Goal: Find contact information: Find contact information

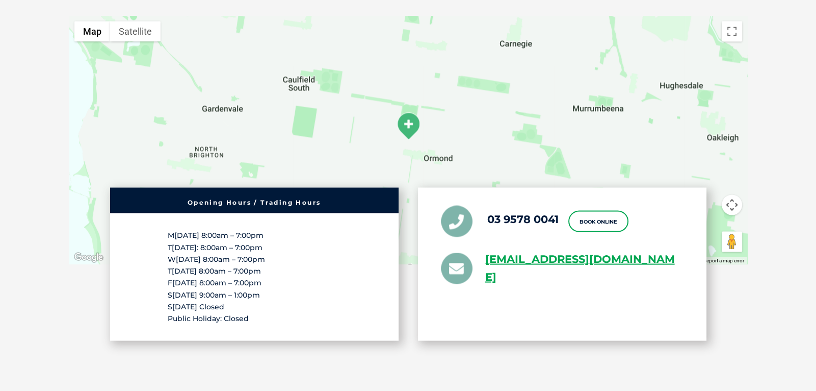
scroll to position [2050, 0]
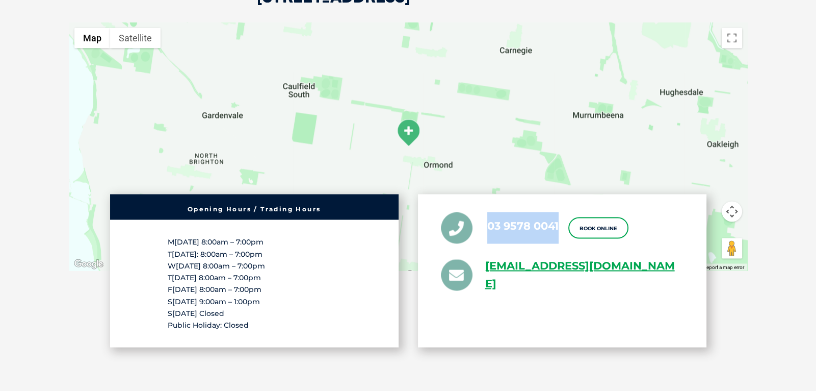
drag, startPoint x: 564, startPoint y: 199, endPoint x: 488, endPoint y: 198, distance: 76.0
click at [488, 212] on ul "03 9578 0041 Book Online [EMAIL_ADDRESS][DOMAIN_NAME]" at bounding box center [562, 252] width 243 height 81
copy link "03 9578 0041"
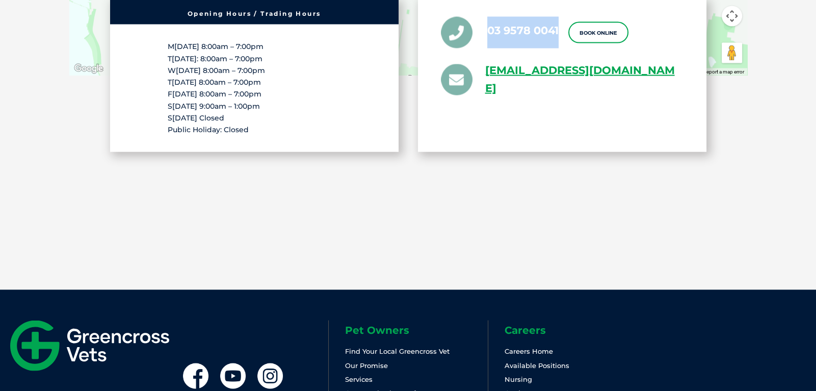
scroll to position [2243, 0]
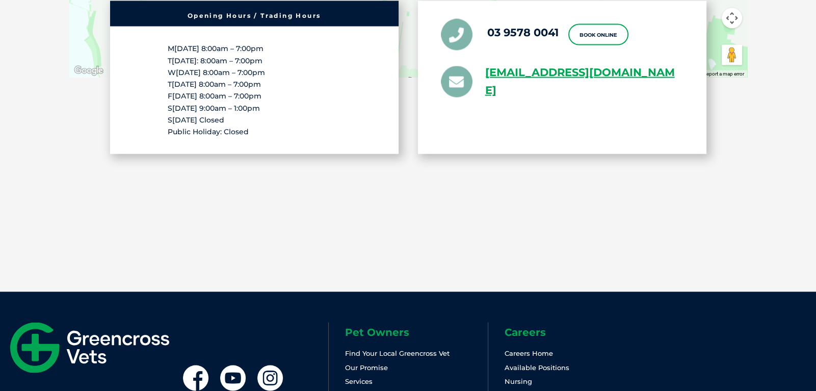
drag, startPoint x: 547, startPoint y: 83, endPoint x: 486, endPoint y: 49, distance: 68.9
click at [486, 49] on div "03 9578 0041 Book Online [EMAIL_ADDRESS][DOMAIN_NAME]" at bounding box center [562, 77] width 289 height 153
copy link "[EMAIL_ADDRESS][DOMAIN_NAME]"
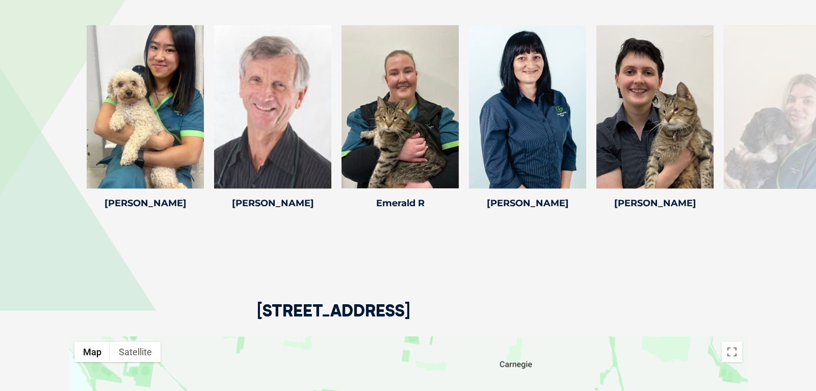
scroll to position [1739, 0]
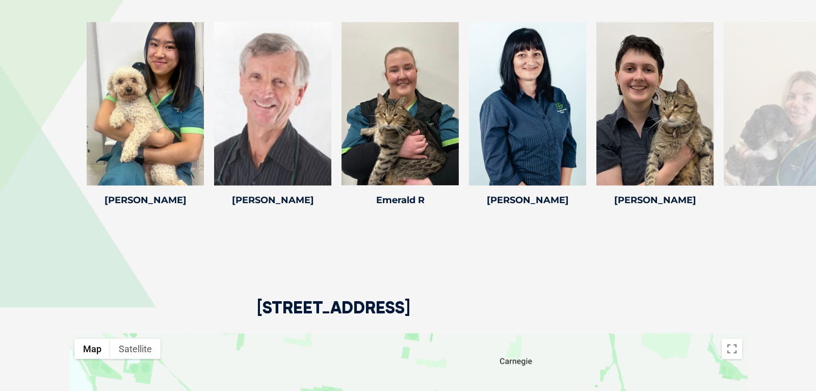
drag, startPoint x: 530, startPoint y: 280, endPoint x: 261, endPoint y: 295, distance: 269.6
click at [261, 295] on div "[STREET_ADDRESS]" at bounding box center [408, 271] width 678 height 124
copy h2 "[STREET_ADDRESS]"
